Goal: Task Accomplishment & Management: Use online tool/utility

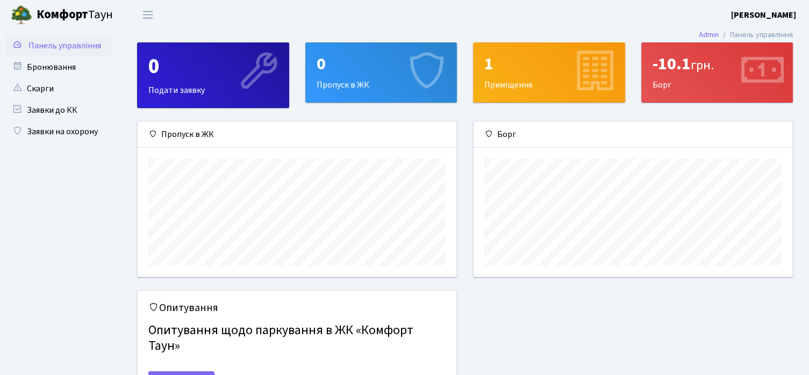
scroll to position [155, 318]
click at [61, 65] on link "Бронювання" at bounding box center [58, 66] width 107 height 21
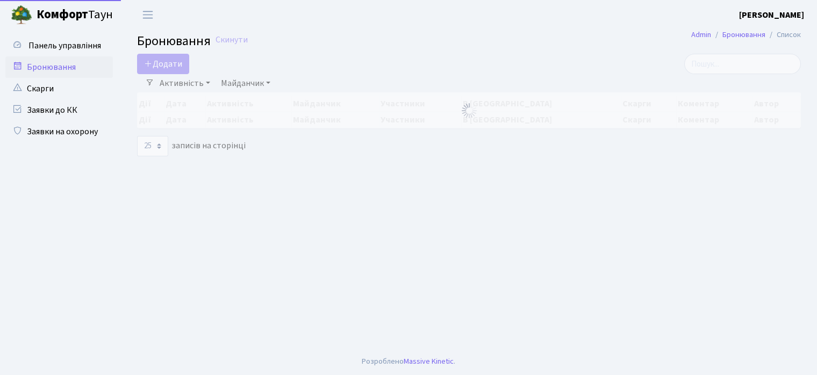
select select "25"
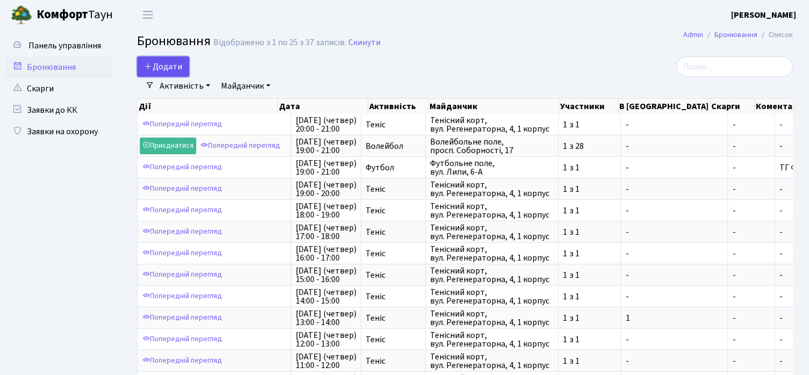
click at [183, 65] on button "Додати" at bounding box center [163, 66] width 52 height 20
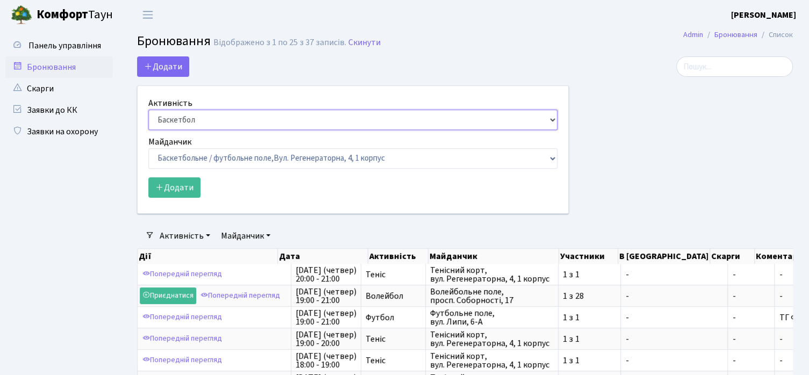
click at [206, 114] on select "Баскетбол Волейбол Йога Катання на роликах Настільний теніс Теніс Футбол Фітнес" at bounding box center [352, 120] width 409 height 20
select select "2"
click at [148, 110] on select "Баскетбол Волейбол Йога Катання на роликах Настільний теніс Теніс Футбол Фітнес" at bounding box center [352, 120] width 409 height 20
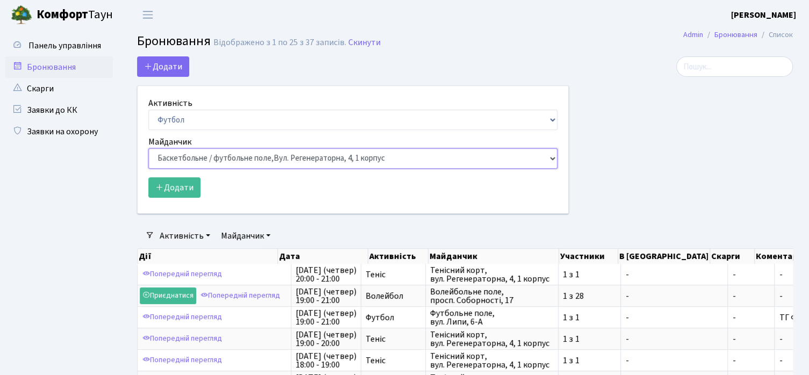
click at [225, 163] on select "Баскетбольне / футбольне поле, Вул. Регенераторна, 4, 1 корпус Баскетбольне пол…" at bounding box center [352, 158] width 409 height 20
select select "6"
click at [148, 148] on select "Баскетбольне / футбольне поле, Вул. Регенераторна, 4, 1 корпус Баскетбольне пол…" at bounding box center [352, 158] width 409 height 20
click at [184, 188] on button "Додати" at bounding box center [174, 187] width 52 height 20
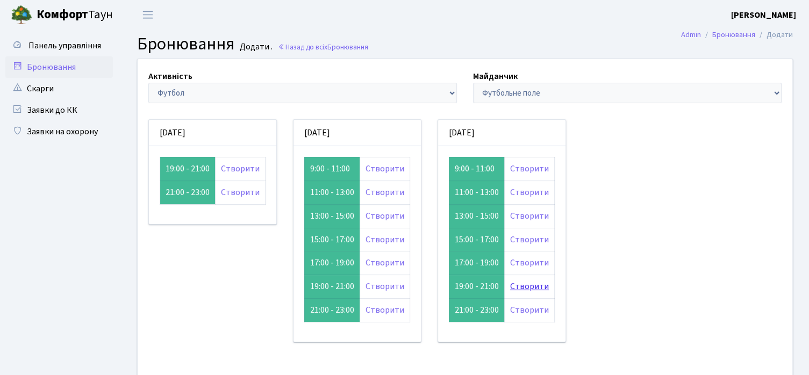
click at [515, 285] on link "Створити" at bounding box center [529, 287] width 39 height 12
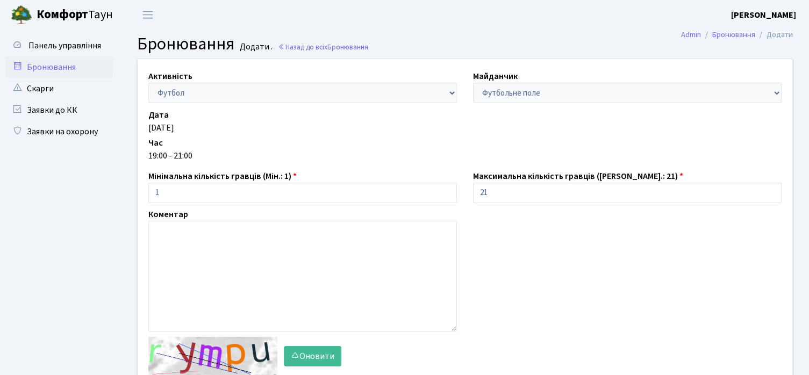
scroll to position [70, 0]
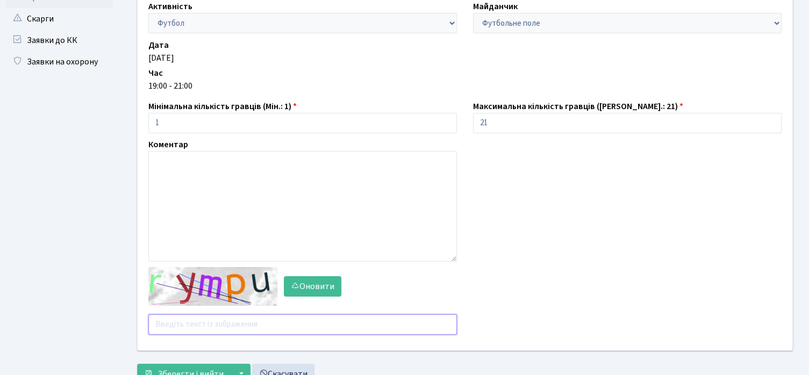
click at [224, 319] on input "text" at bounding box center [302, 324] width 308 height 20
type input "uqn6m"
click at [137, 364] on button "Зберегти і вийти" at bounding box center [184, 374] width 94 height 20
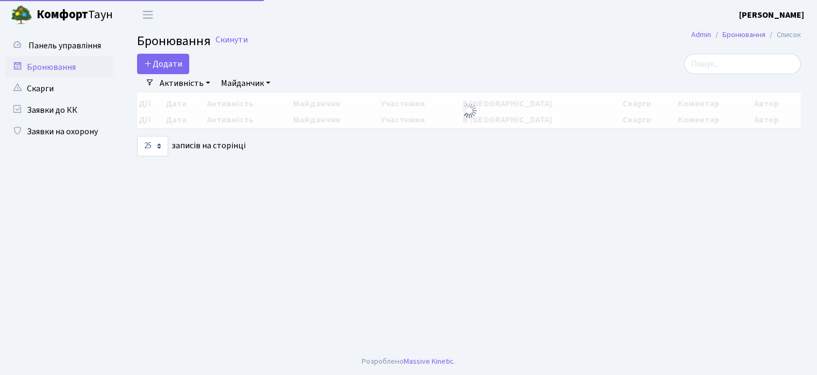
select select "25"
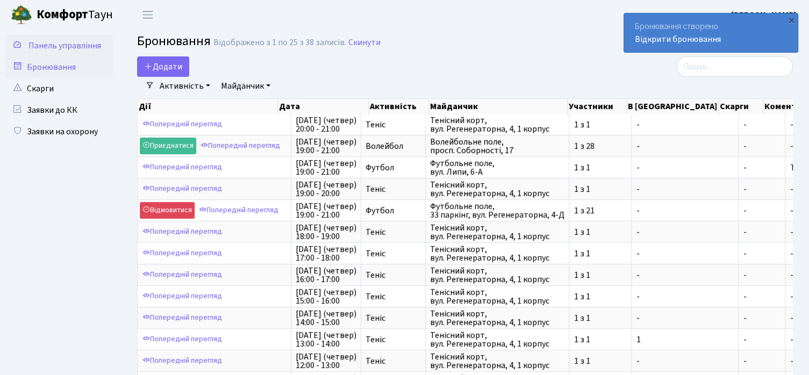
click at [67, 45] on span "Панель управління" at bounding box center [64, 46] width 73 height 12
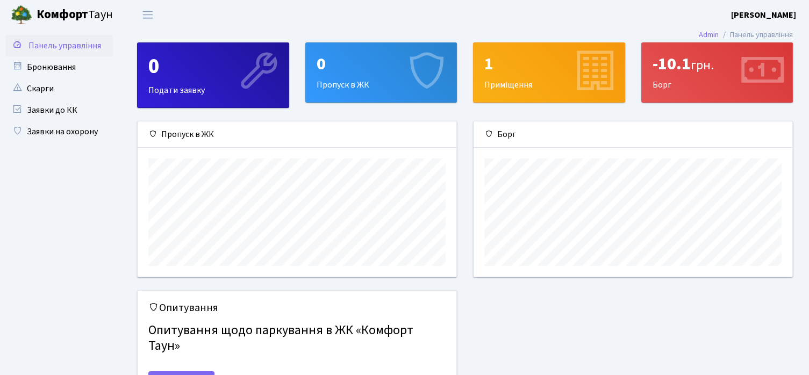
scroll to position [155, 318]
click at [725, 82] on div "-10.1 грн. Борг" at bounding box center [717, 72] width 151 height 59
click at [706, 78] on div "-10.1 грн. Борг" at bounding box center [717, 72] width 151 height 59
click at [687, 63] on div "-10.1 грн." at bounding box center [717, 64] width 130 height 20
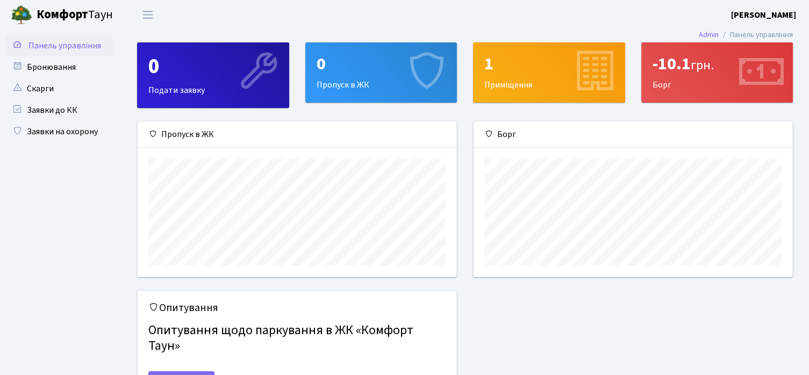
click at [681, 93] on div "-10.1 грн. Борг" at bounding box center [717, 72] width 151 height 59
click at [60, 91] on link "Скарги" at bounding box center [58, 88] width 107 height 21
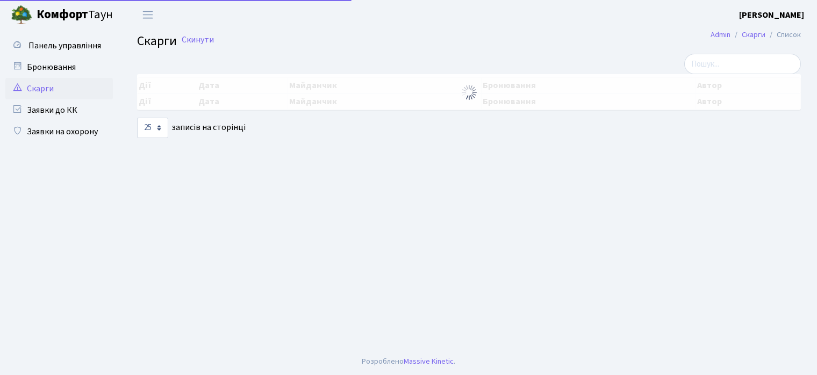
select select "25"
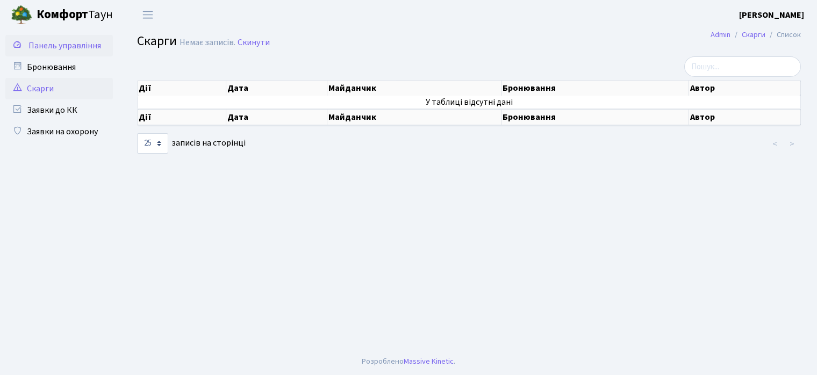
click at [68, 45] on span "Панель управління" at bounding box center [64, 46] width 73 height 12
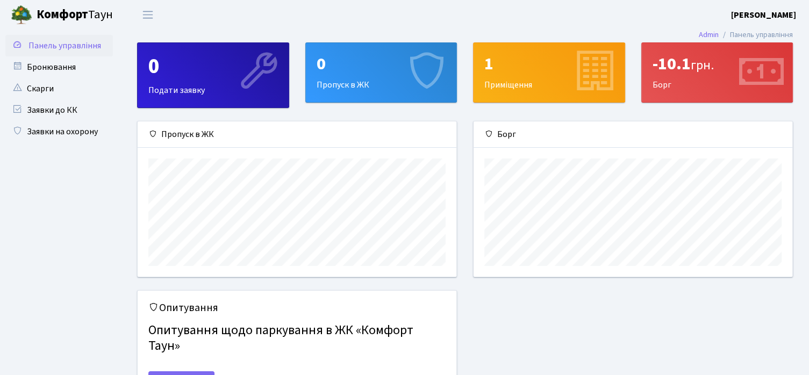
click at [675, 73] on div "-10.1 грн." at bounding box center [717, 64] width 130 height 20
click at [767, 67] on icon at bounding box center [761, 72] width 51 height 51
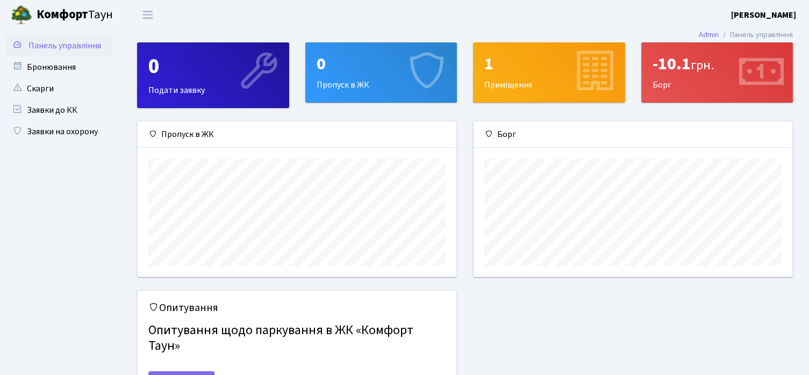
click at [767, 67] on icon at bounding box center [761, 72] width 51 height 51
click at [557, 66] on div "1" at bounding box center [549, 64] width 130 height 20
